Goal: Task Accomplishment & Management: Use online tool/utility

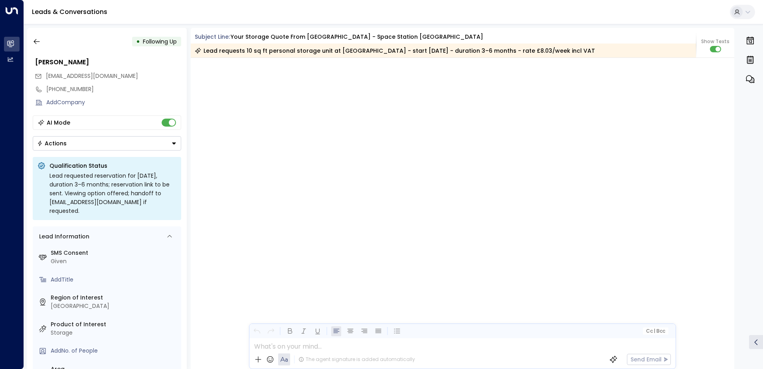
scroll to position [1195, 0]
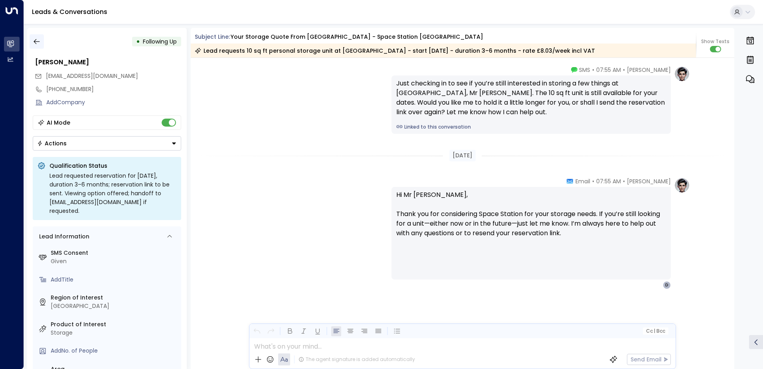
click at [38, 40] on icon "button" at bounding box center [37, 42] width 8 height 8
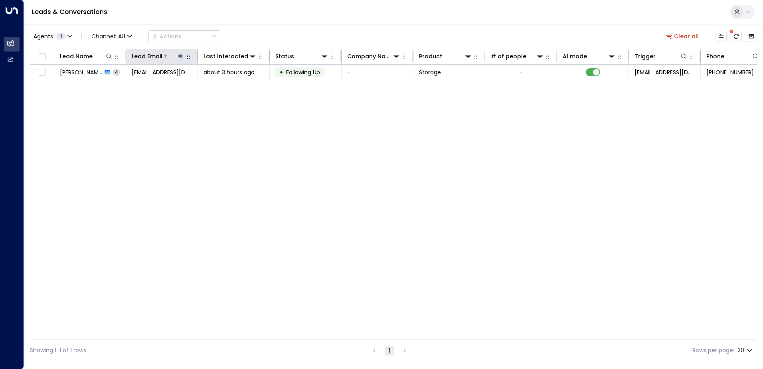
click at [177, 59] on button at bounding box center [181, 56] width 8 height 8
click at [229, 86] on icon "button" at bounding box center [230, 85] width 5 height 5
click at [274, 37] on div "Agents 1 Channel: All Actions Clear all" at bounding box center [393, 36] width 727 height 17
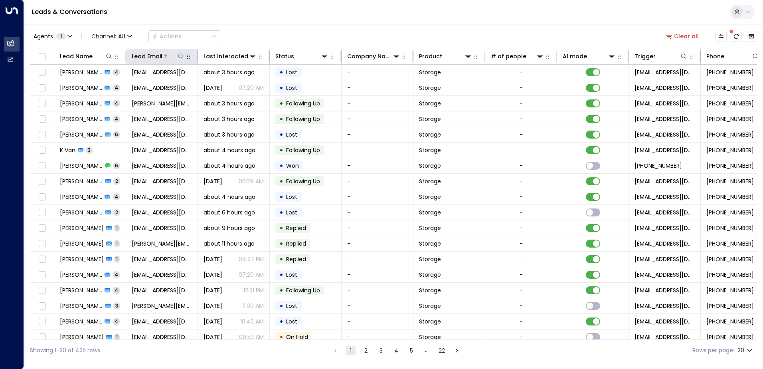
click at [184, 57] on button at bounding box center [181, 56] width 8 height 8
type input "**********"
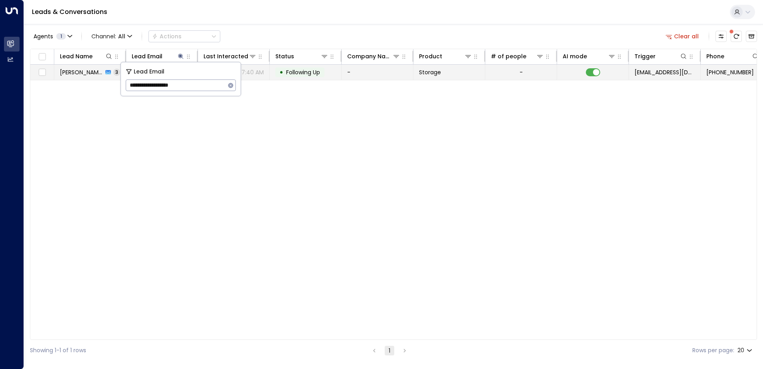
click at [305, 69] on span "Following Up" at bounding box center [303, 72] width 34 height 8
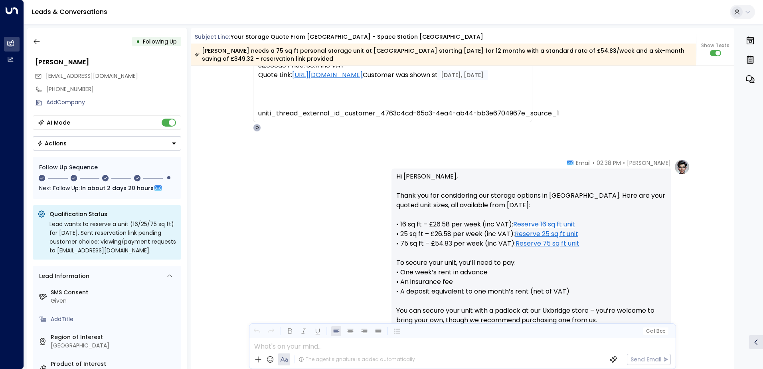
scroll to position [200, 0]
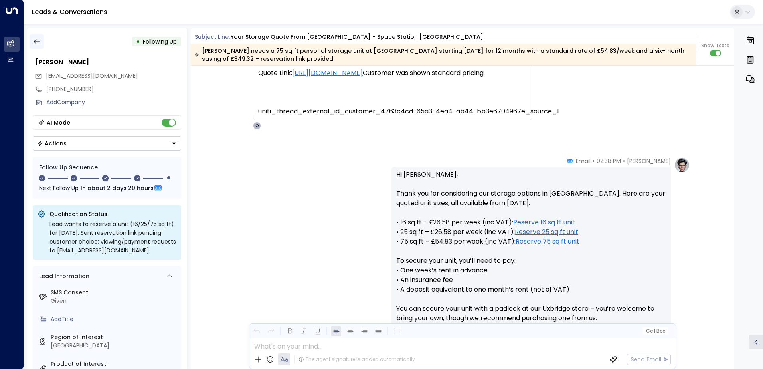
click at [43, 43] on button "button" at bounding box center [37, 41] width 14 height 14
